Goal: Task Accomplishment & Management: Complete application form

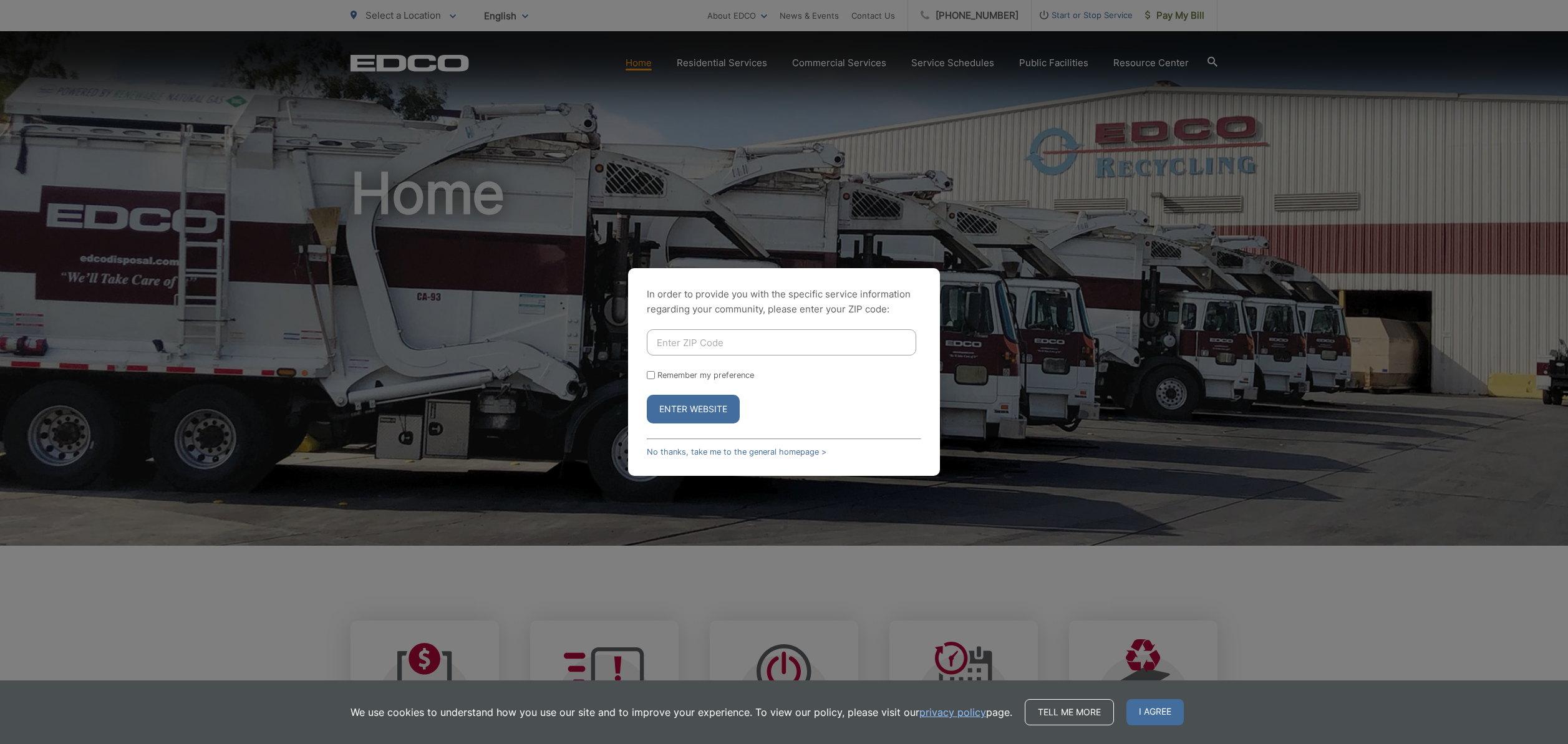
click at [685, 338] on input "Enter ZIP Code" at bounding box center [782, 342] width 270 height 26
type input "92028"
click at [651, 375] on input "Remember my preference" at bounding box center [651, 374] width 8 height 8
checkbox input "true"
click at [696, 407] on button "Enter Website" at bounding box center [693, 409] width 93 height 28
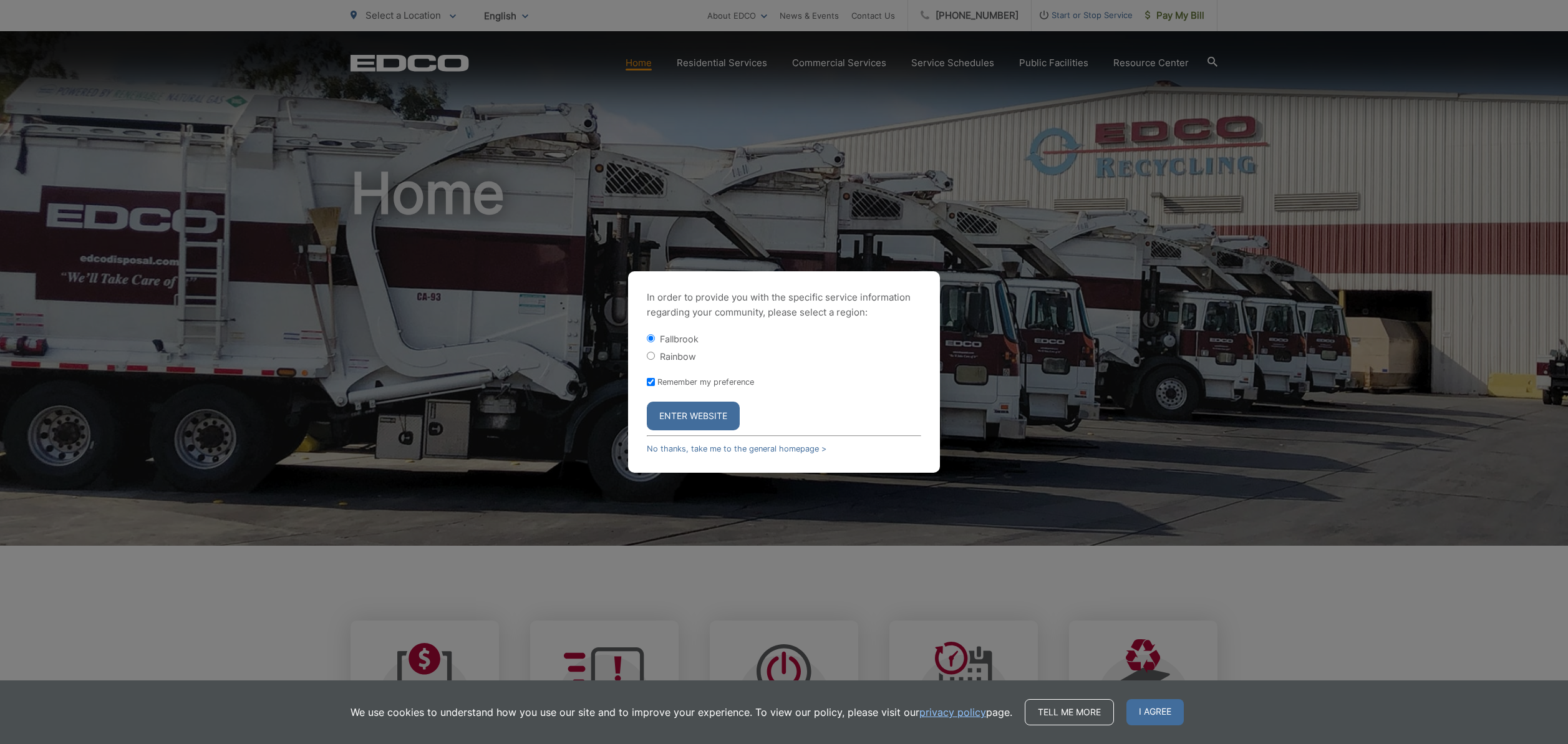
click at [652, 355] on input "Rainbow" at bounding box center [651, 355] width 8 height 8
radio input "true"
click at [694, 411] on button "Enter Website" at bounding box center [693, 416] width 93 height 28
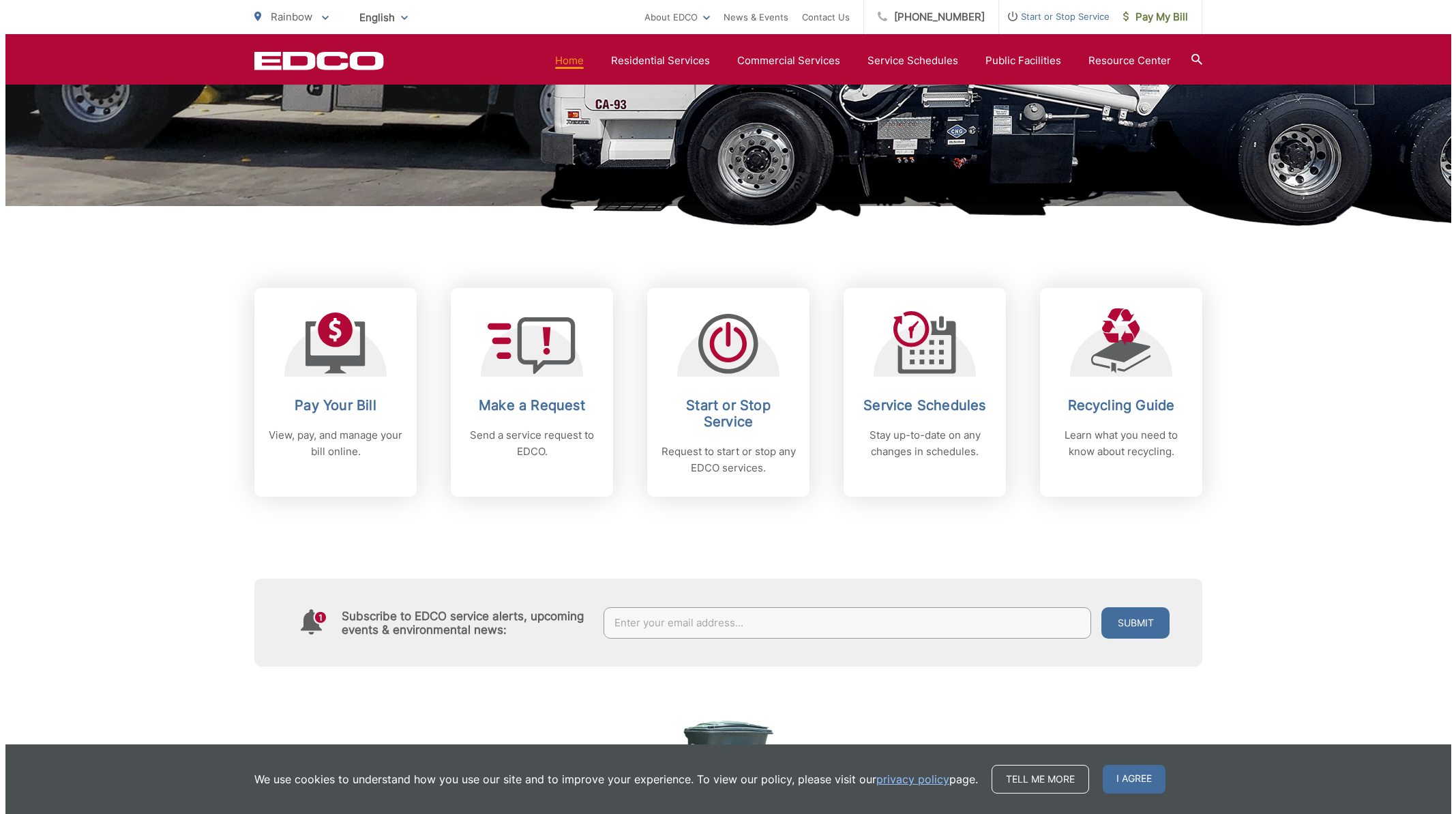
scroll to position [404, 0]
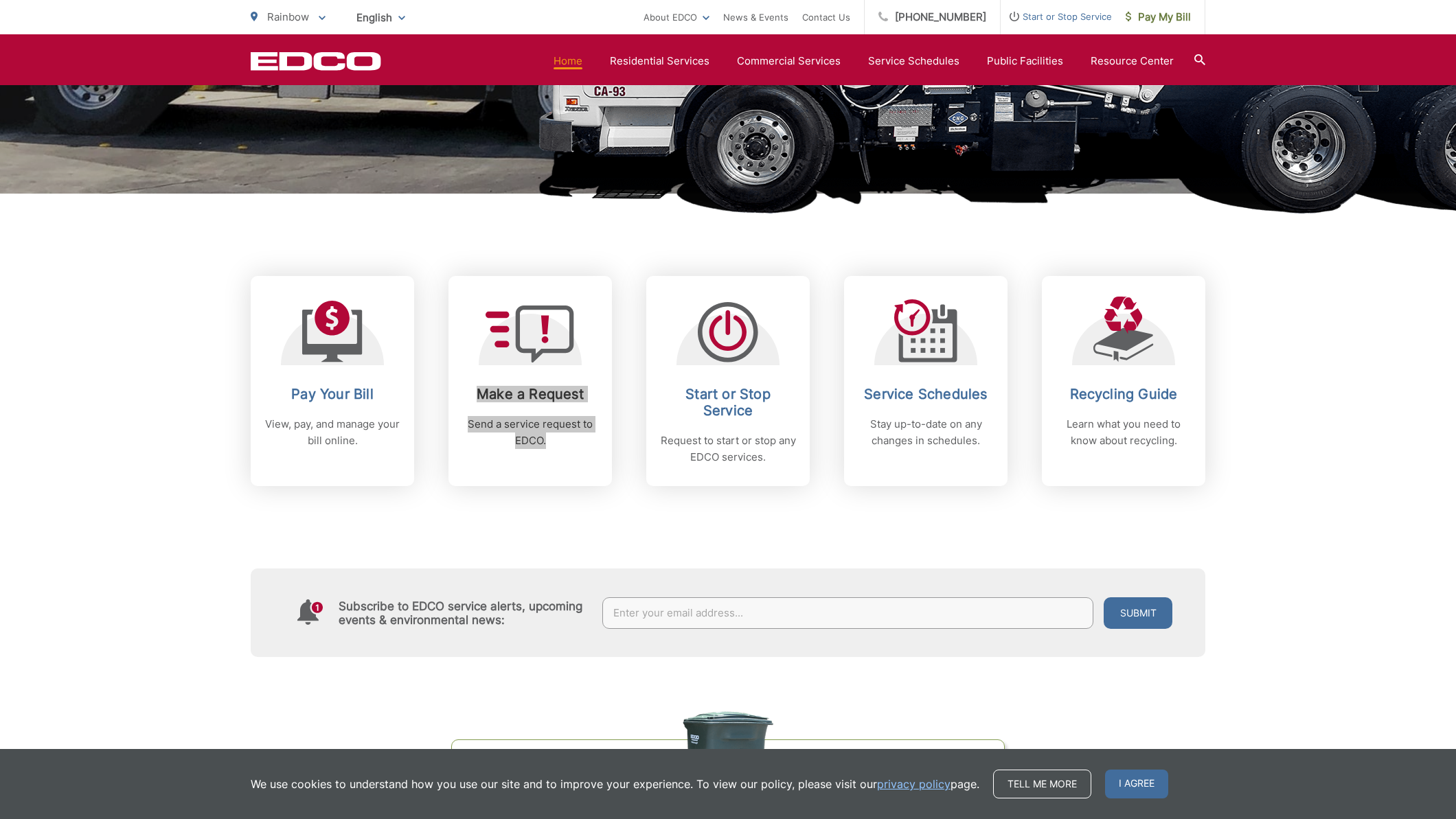
drag, startPoint x: 569, startPoint y: 425, endPoint x: 134, endPoint y: 490, distance: 439.8
click at [673, 614] on input "text" at bounding box center [848, 613] width 491 height 31
type input "kentmagnell@gmail.com"
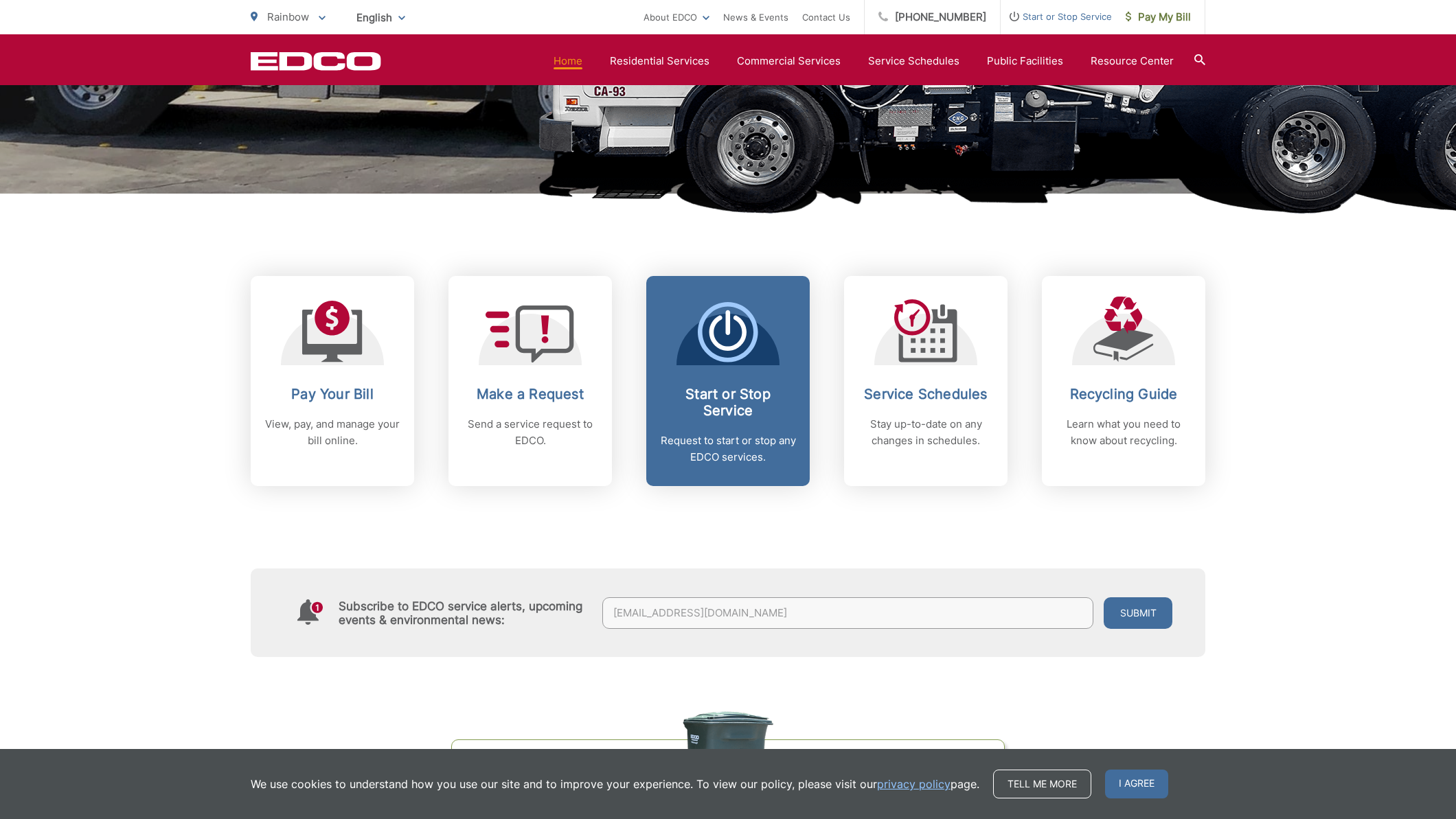
click at [719, 398] on h2 "Start or Stop Service" at bounding box center [728, 402] width 136 height 33
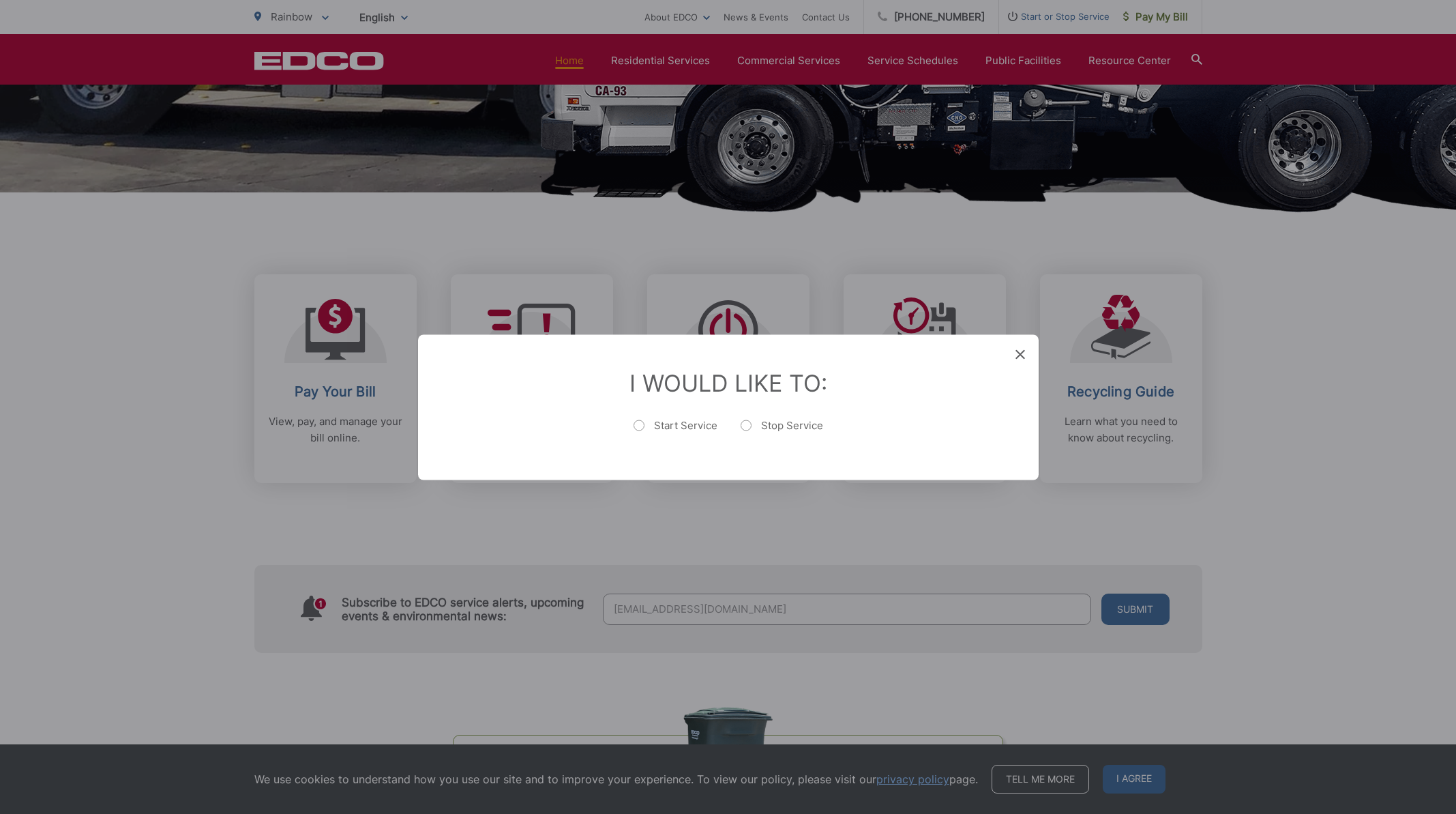
click at [638, 426] on label "Start Service" at bounding box center [676, 431] width 84 height 27
radio input "true"
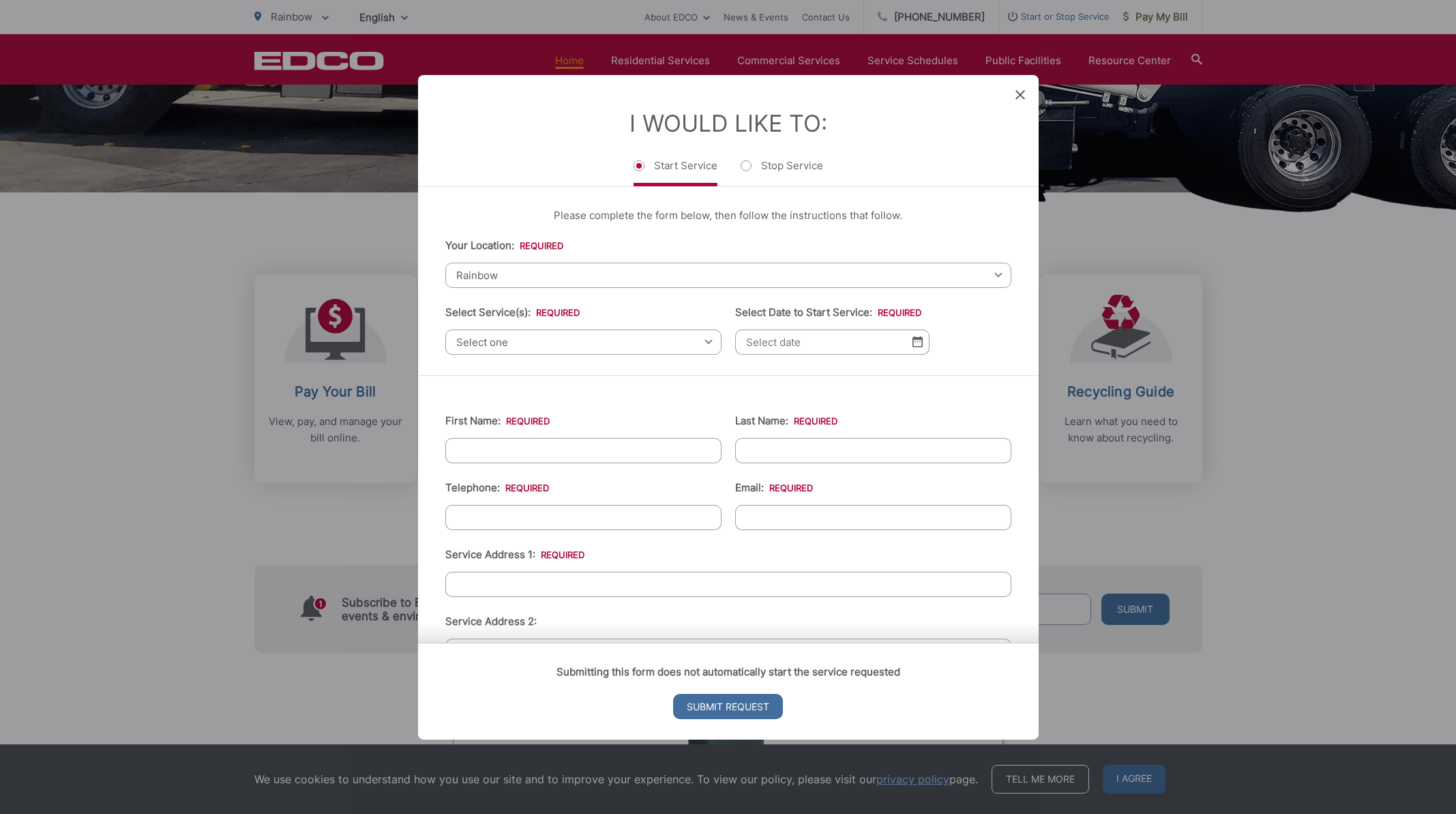
click at [703, 342] on div "Select one Select one Residential Curbside Pickup Commercial/Business Services …" at bounding box center [583, 341] width 276 height 26
click at [704, 341] on div "Select one Select one Residential Curbside Pickup Commercial/Business Services …" at bounding box center [583, 341] width 276 height 26
click at [989, 271] on div "Rainbow Select your location Alpine Bonita Bonsall Borrego Springs Boulevard Bu…" at bounding box center [728, 275] width 566 height 26
click at [518, 336] on span "Select one" at bounding box center [583, 341] width 276 height 26
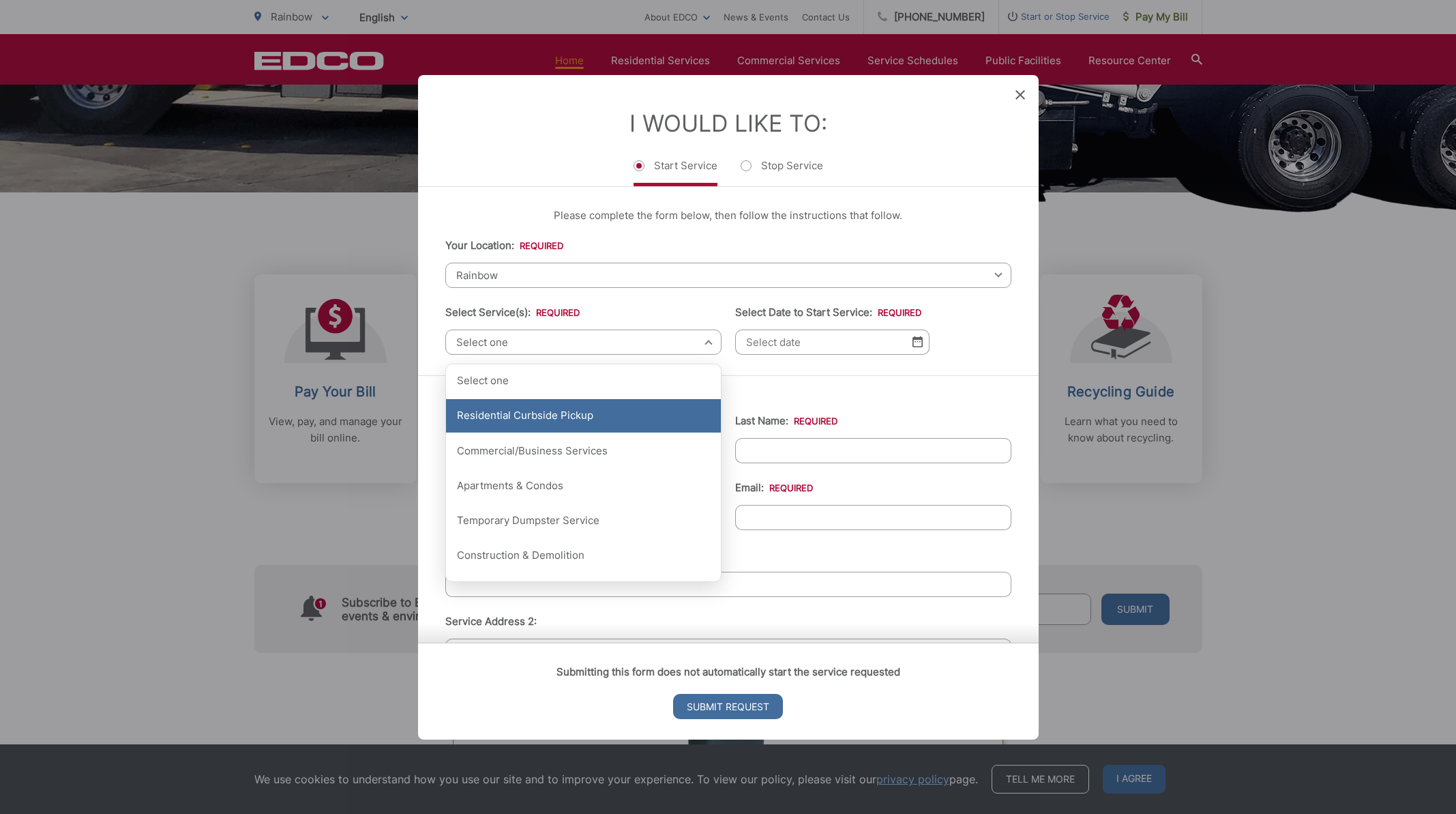
drag, startPoint x: 510, startPoint y: 410, endPoint x: 513, endPoint y: 428, distance: 18.2
click at [509, 417] on div "Residential Curbside Pickup" at bounding box center [583, 416] width 275 height 34
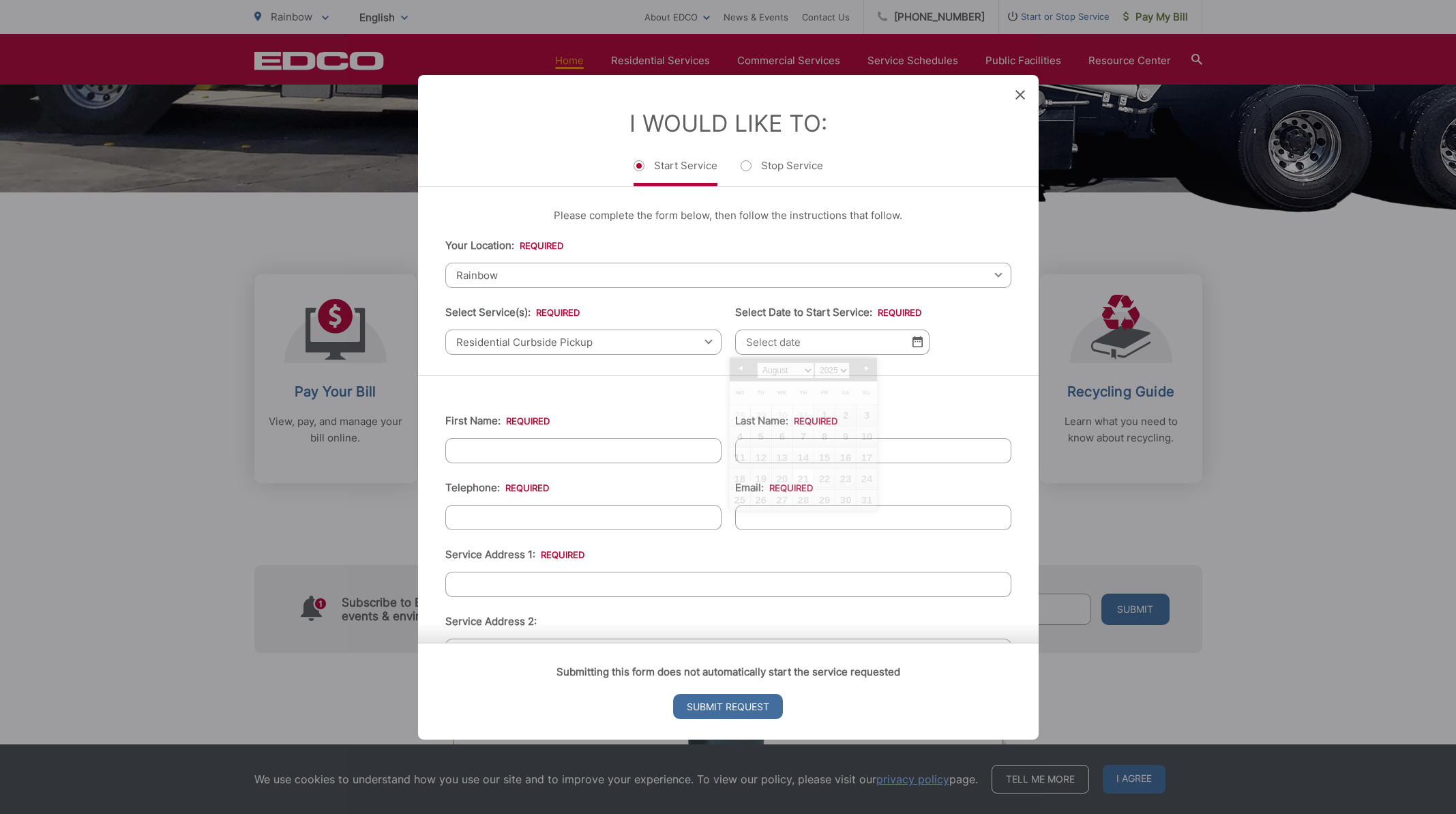
click at [846, 336] on input "Select Date to Start Service: *" at bounding box center [832, 341] width 195 height 26
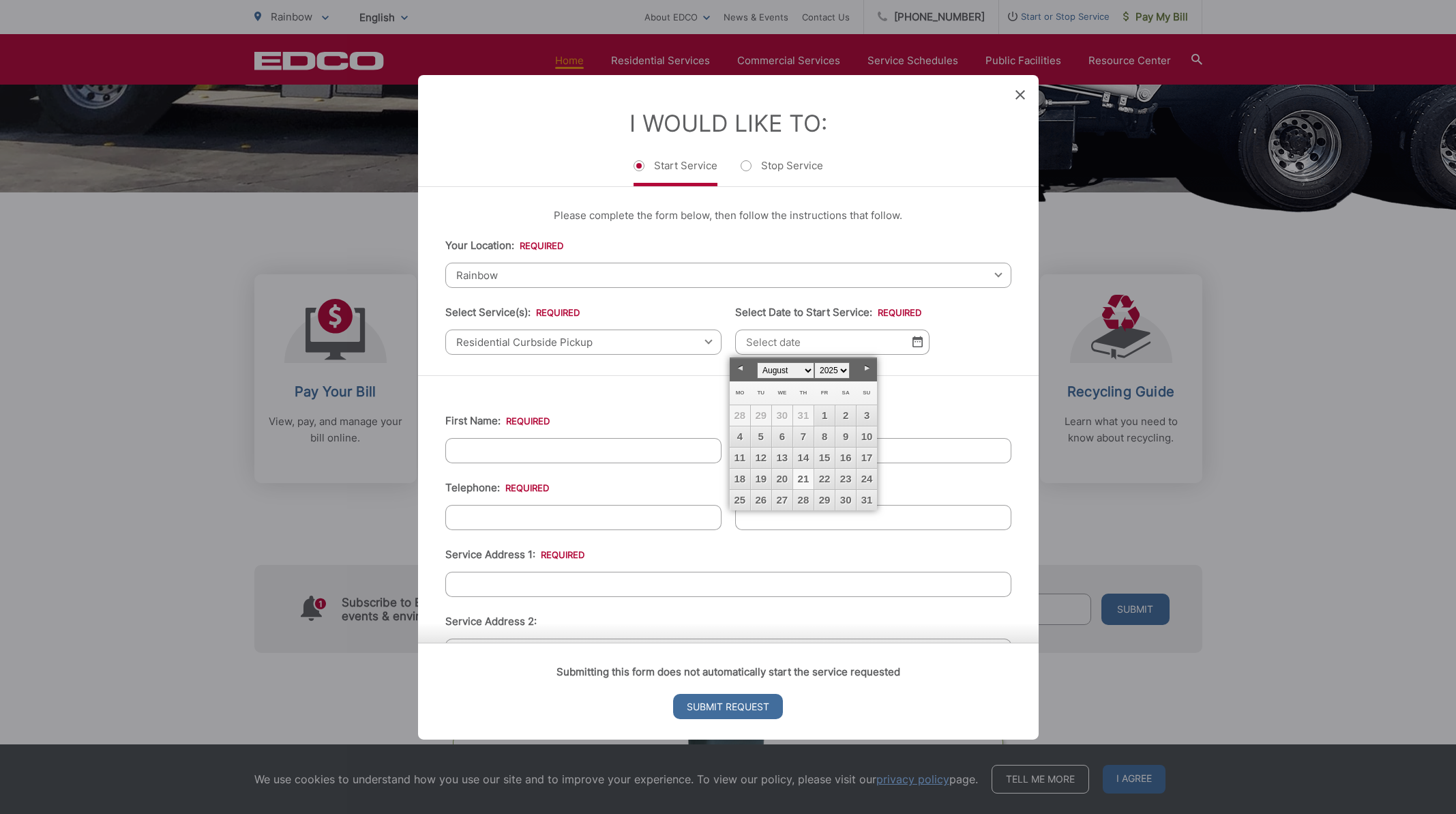
click at [801, 478] on link "21" at bounding box center [803, 479] width 20 height 20
type input "08/21/2025"
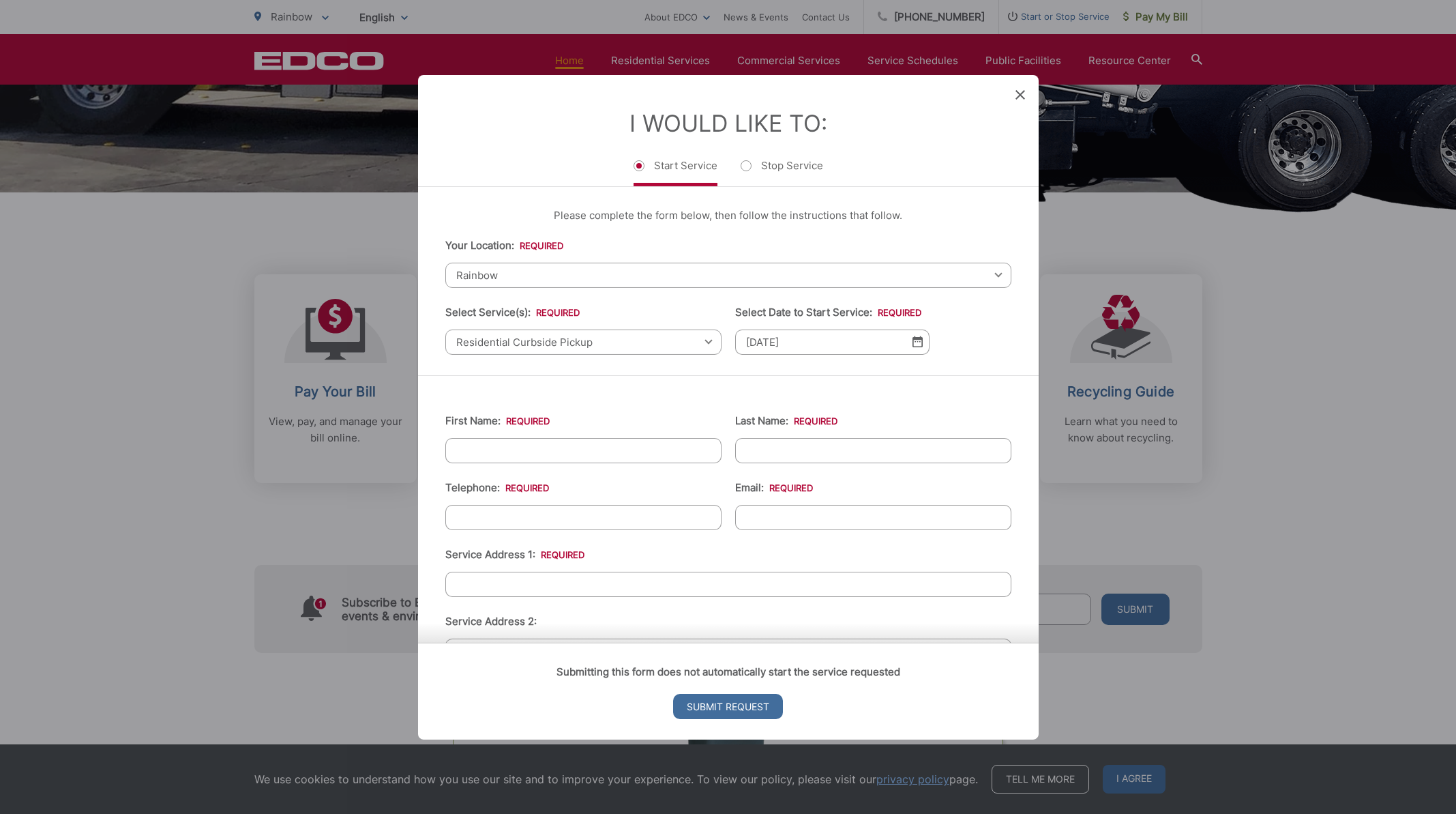
click at [482, 446] on input "First Name: *" at bounding box center [583, 450] width 276 height 26
type input "kent"
type input "magnell"
type input "7074867632"
type input "kentmagnell@gmail.com"
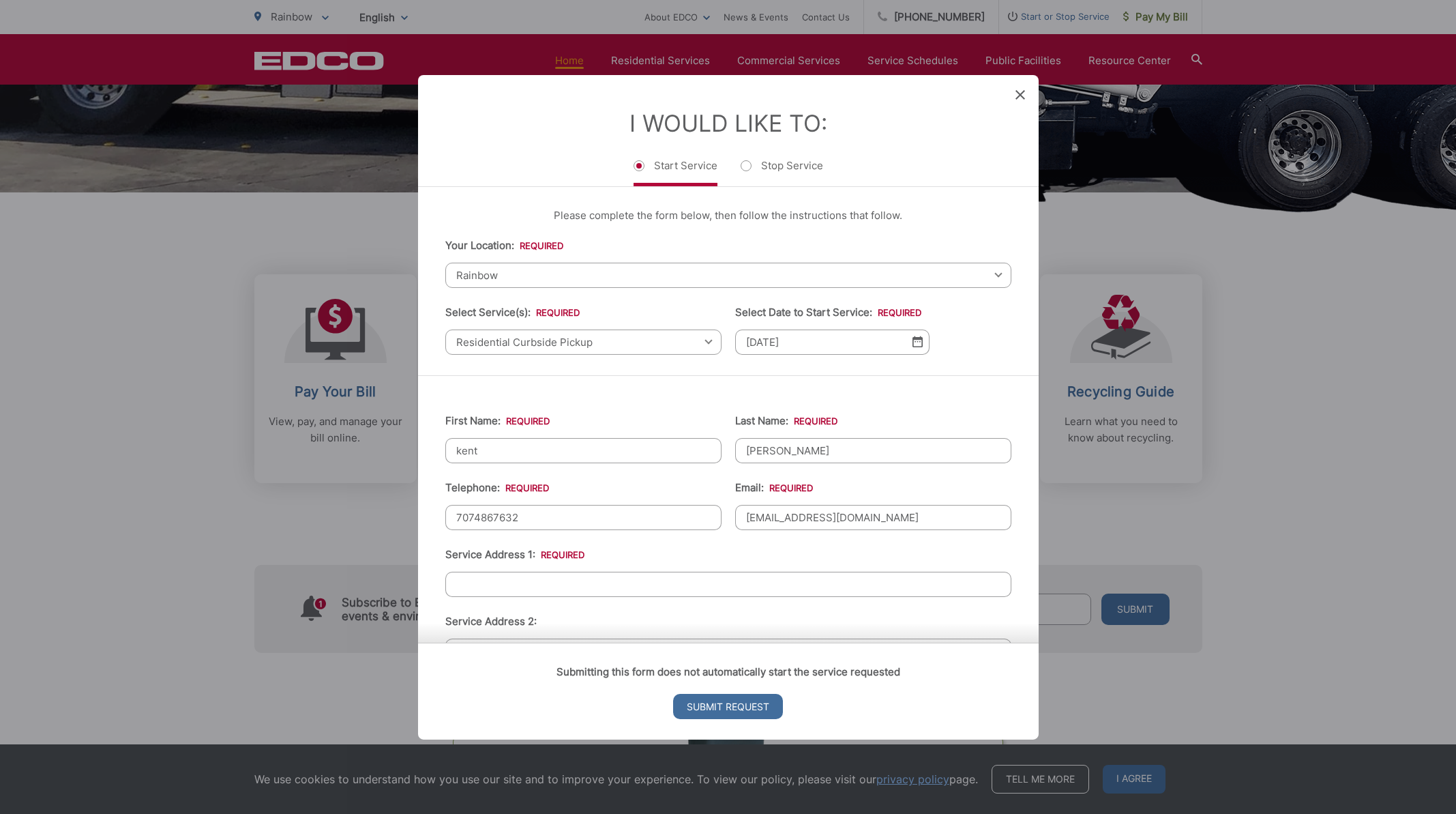
type input "fallbrook"
type input "92028"
type input "980 rainbow crest road"
type input "(707) 486-7632"
click at [491, 577] on input "Service Address 1: *" at bounding box center [728, 584] width 566 height 26
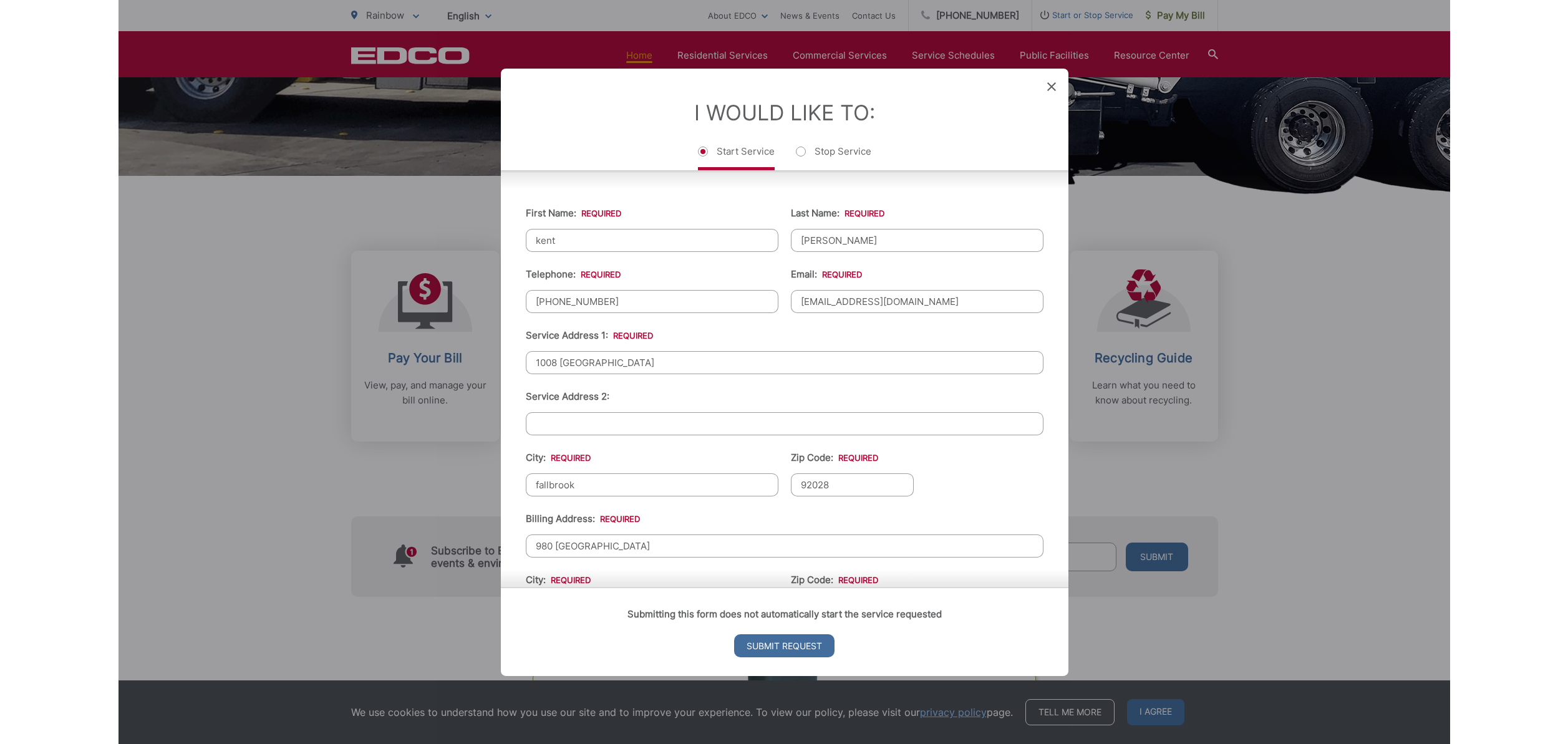
scroll to position [204, 0]
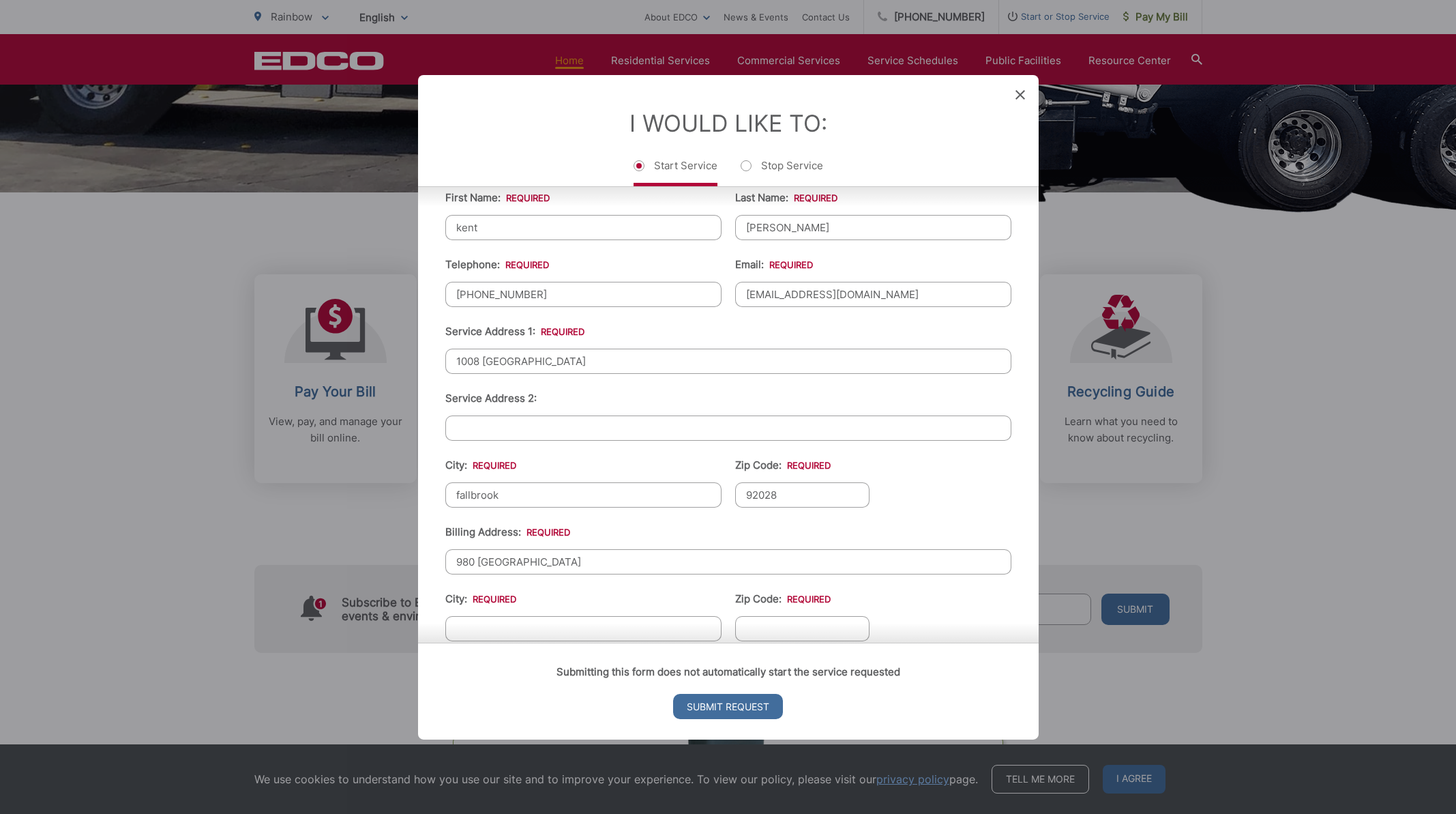
type input "1008 rainbow crest road"
click at [493, 643] on div "Submitting this form does not automatically start the service requested Submit …" at bounding box center [728, 691] width 621 height 97
click at [508, 643] on div "Submitting this form does not automatically start the service requested Submit …" at bounding box center [728, 691] width 621 height 97
click at [547, 643] on div "Submitting this form does not automatically start the service requested Submit …" at bounding box center [728, 691] width 621 height 97
click at [510, 643] on div "Submitting this form does not automatically start the service requested Submit …" at bounding box center [728, 691] width 621 height 97
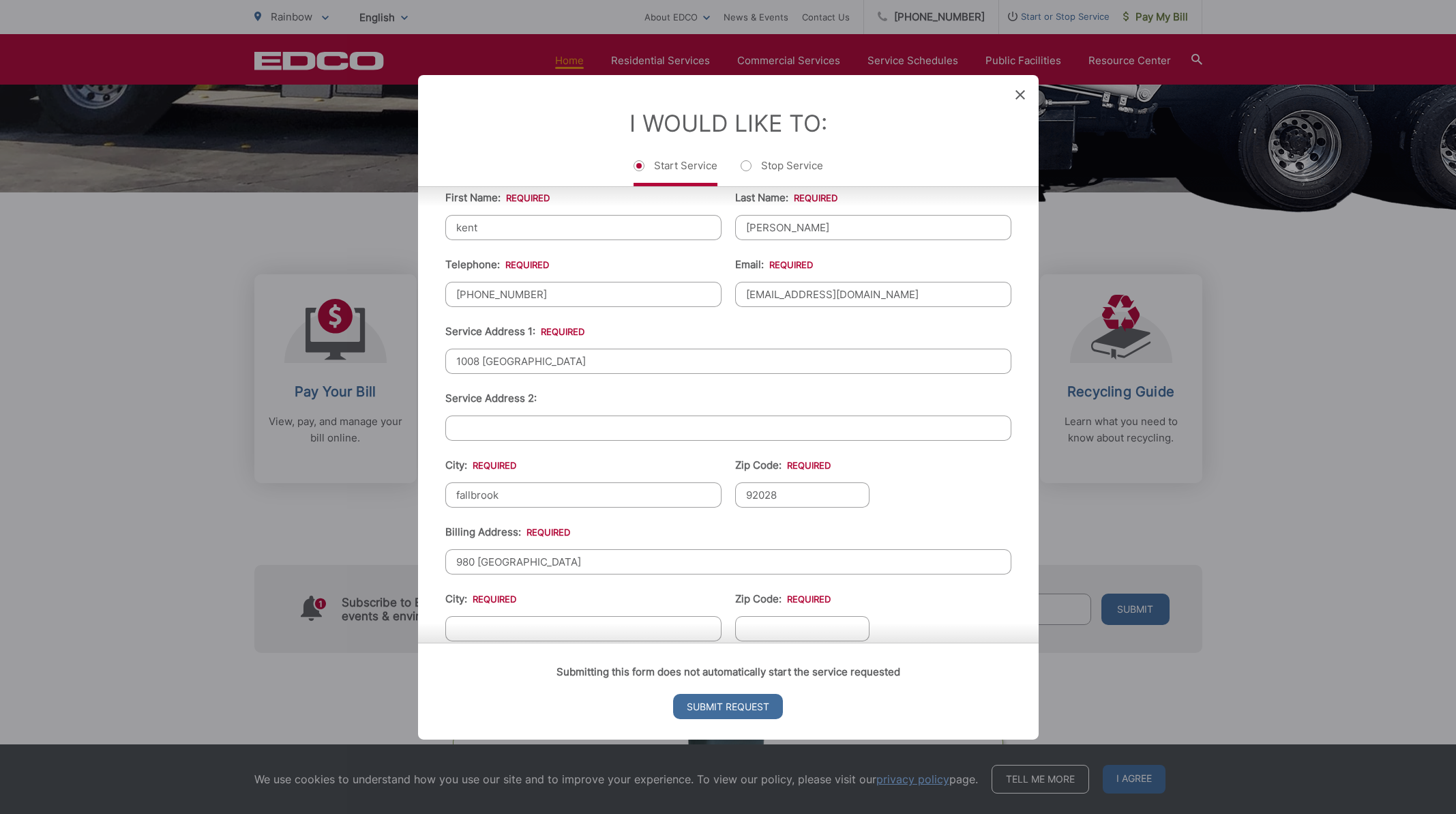
click at [483, 643] on div "Submitting this form does not automatically start the service requested Submit …" at bounding box center [728, 691] width 621 height 97
click at [951, 696] on div "Submitting this form does not automatically start the service requested Submit …" at bounding box center [728, 691] width 621 height 97
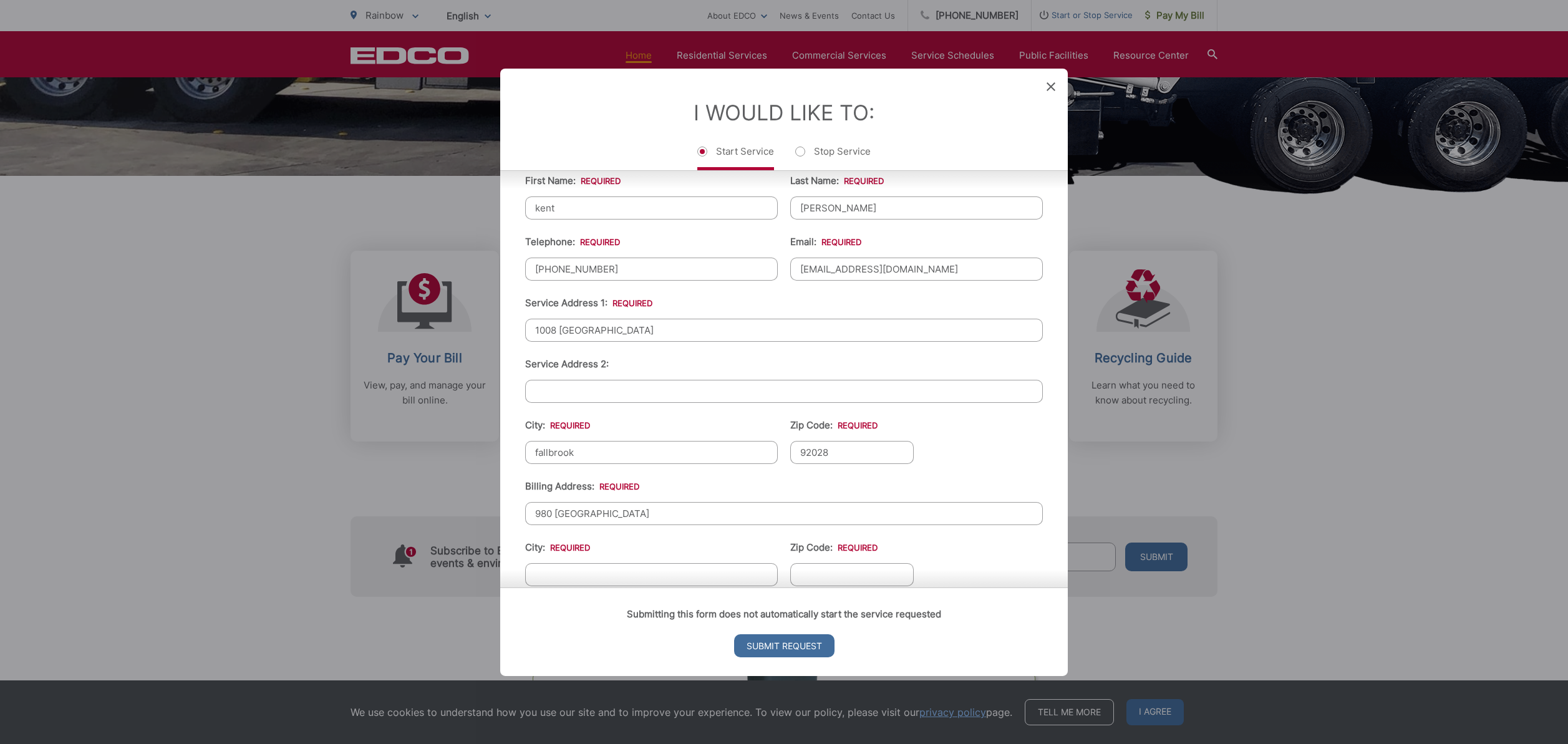
click at [584, 587] on div "Submitting this form does not automatically start the service requested Submit …" at bounding box center [784, 631] width 568 height 89
click at [578, 587] on div "Submitting this form does not automatically start the service requested Submit …" at bounding box center [784, 631] width 568 height 89
click at [576, 546] on span "*" at bounding box center [567, 546] width 45 height 12
click at [576, 562] on input "City: *" at bounding box center [651, 574] width 253 height 23
type input "fallbrook"
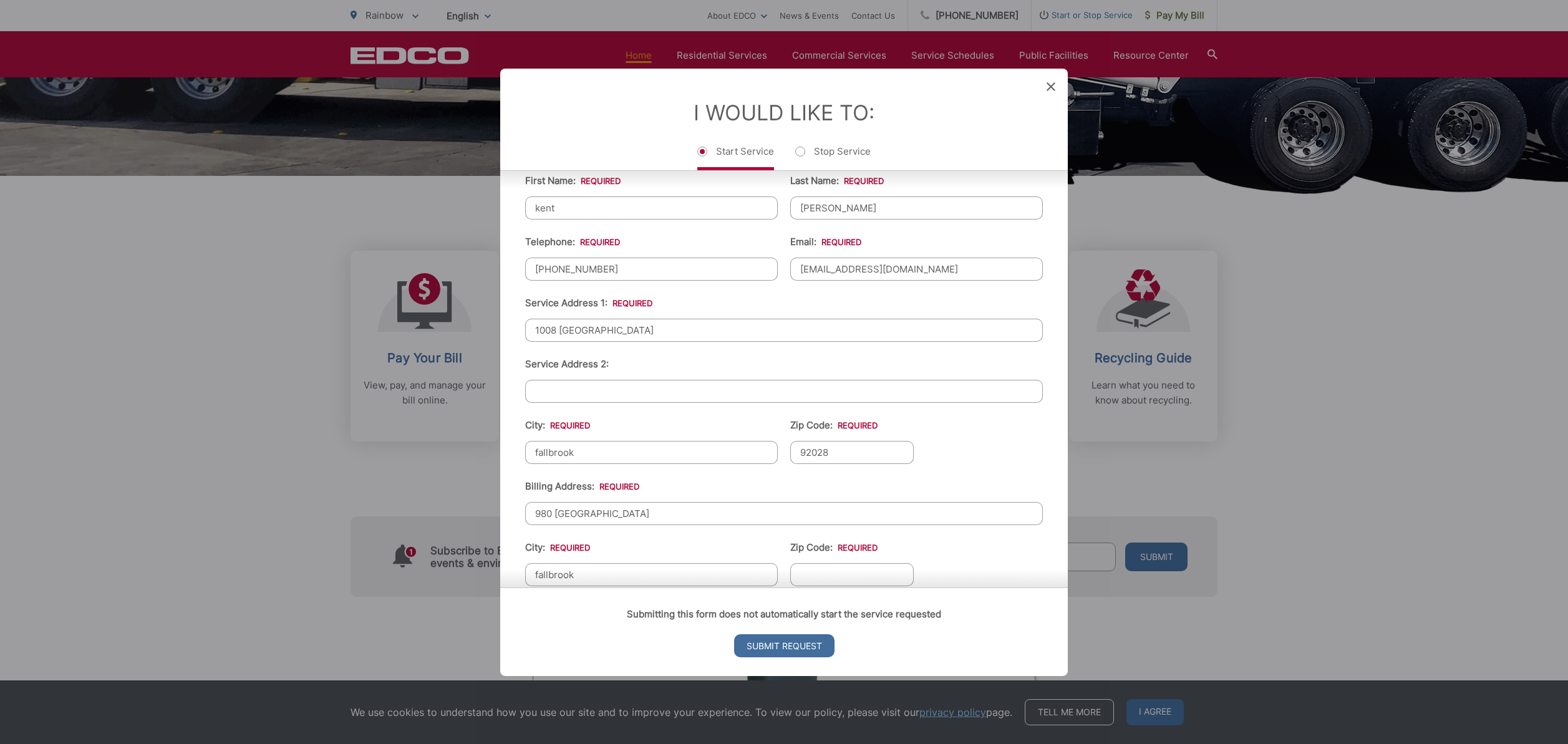
click at [851, 545] on span "*" at bounding box center [855, 546] width 45 height 12
click at [851, 562] on input "Zip Code: *" at bounding box center [852, 574] width 123 height 23
type input "92028"
click at [800, 644] on input "Submit Request" at bounding box center [785, 645] width 101 height 23
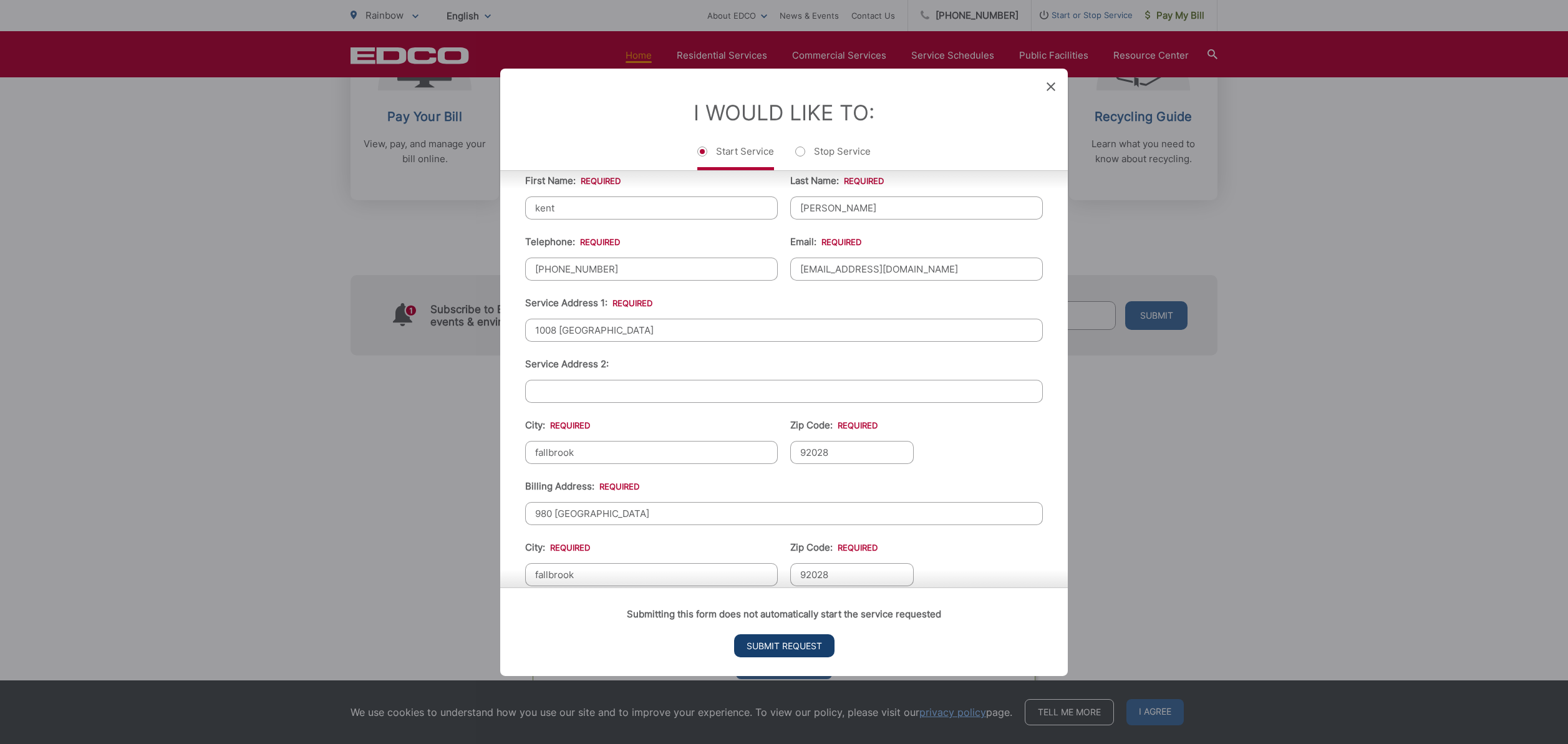
scroll to position [0, 0]
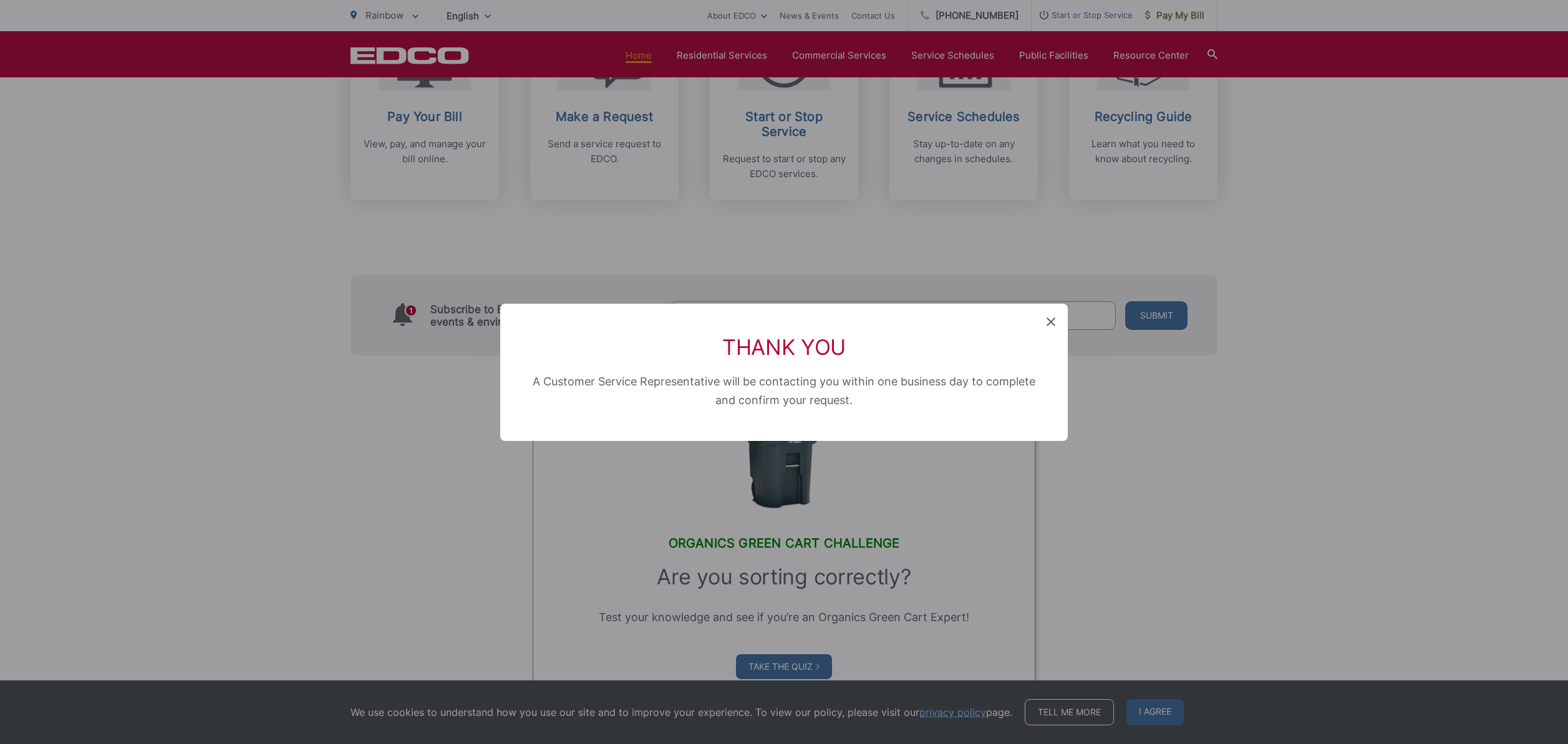
click at [1051, 320] on icon at bounding box center [1051, 321] width 9 height 9
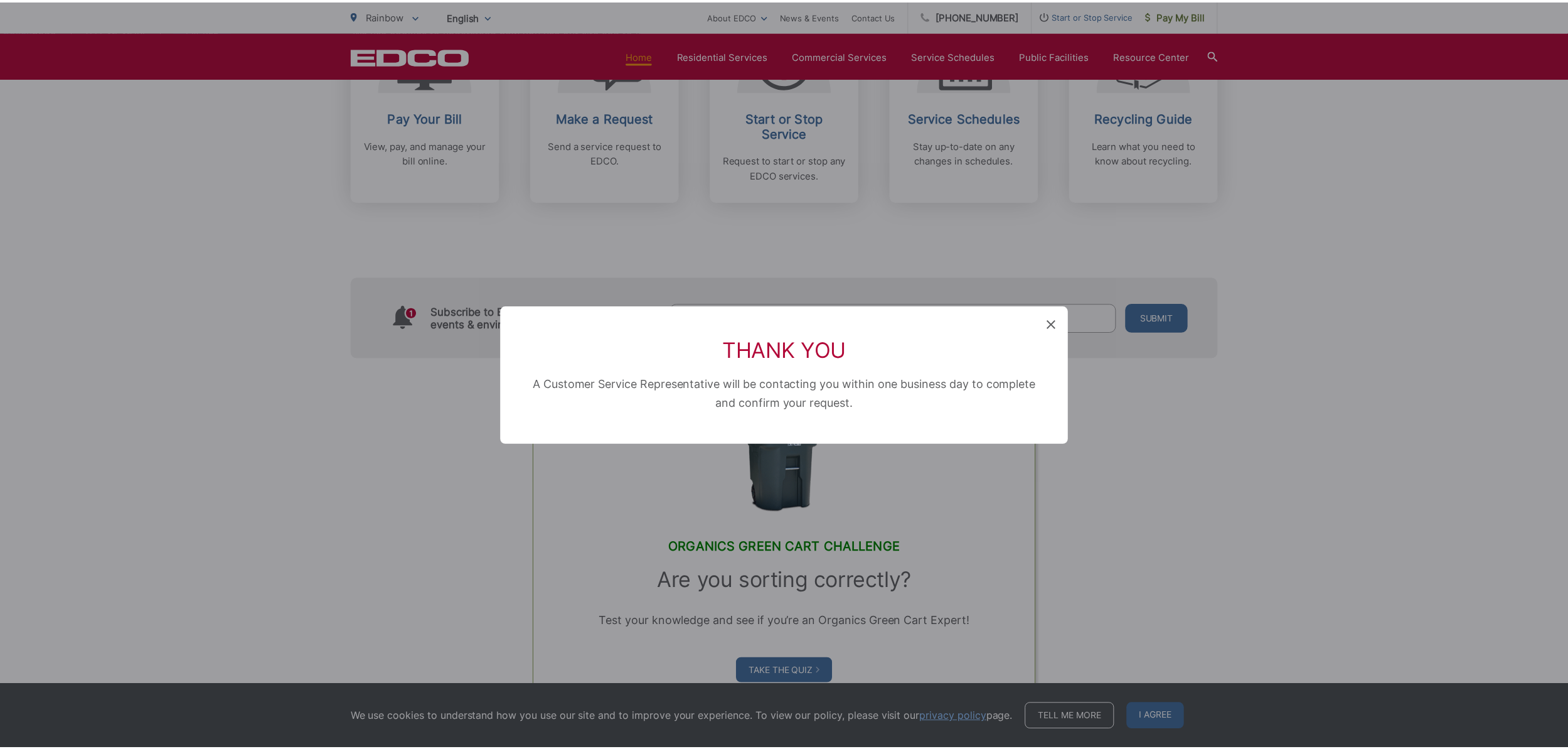
scroll to position [372, 0]
